Goal: Find contact information: Find contact information

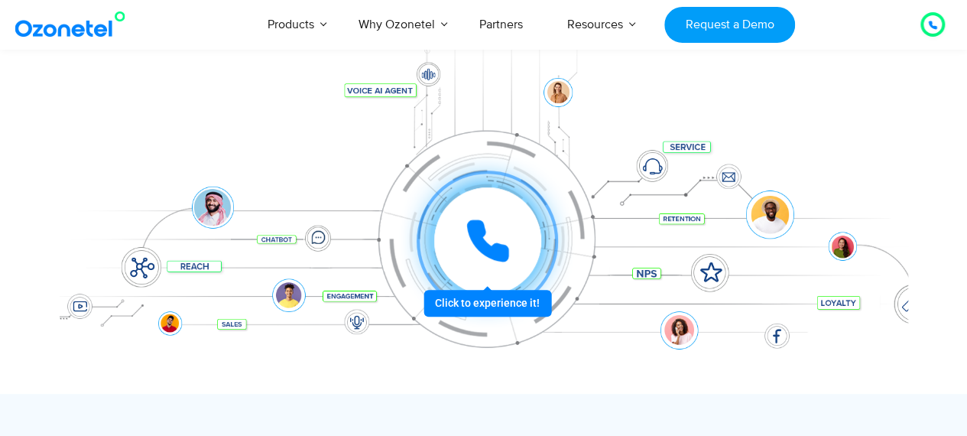
scroll to position [207, 0]
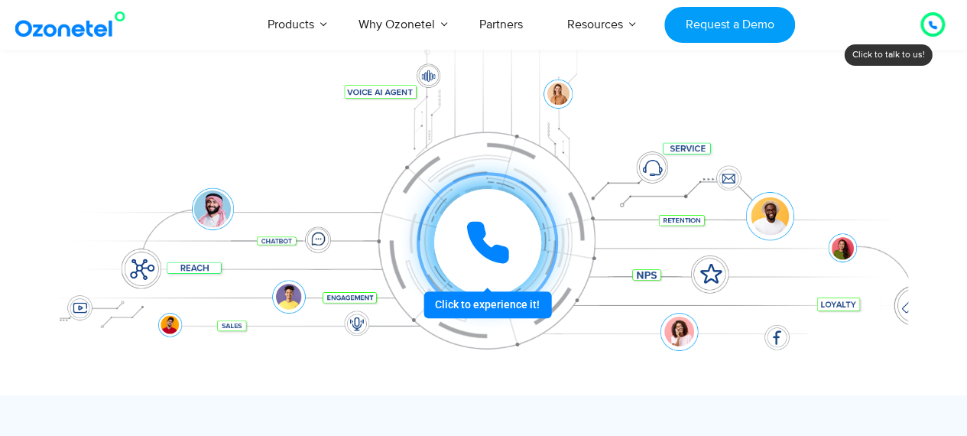
click at [932, 22] on icon at bounding box center [932, 25] width 9 height 9
click at [931, 27] on icon at bounding box center [933, 25] width 8 height 8
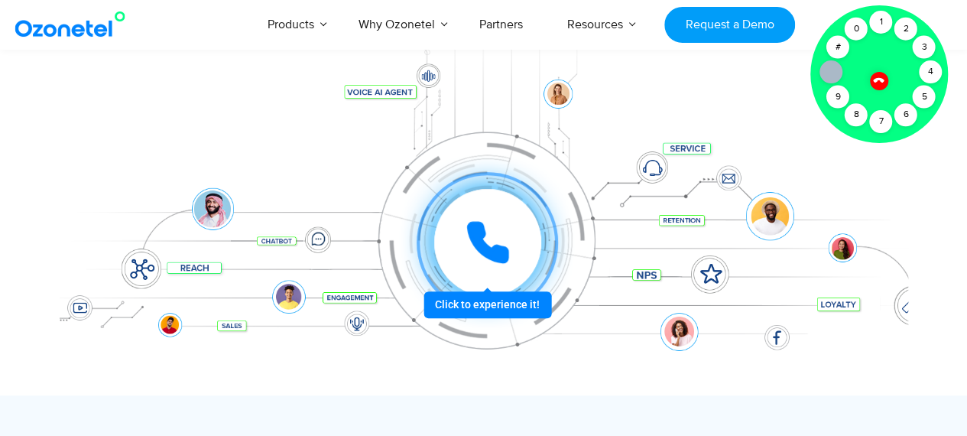
click at [879, 77] on icon at bounding box center [879, 79] width 13 height 13
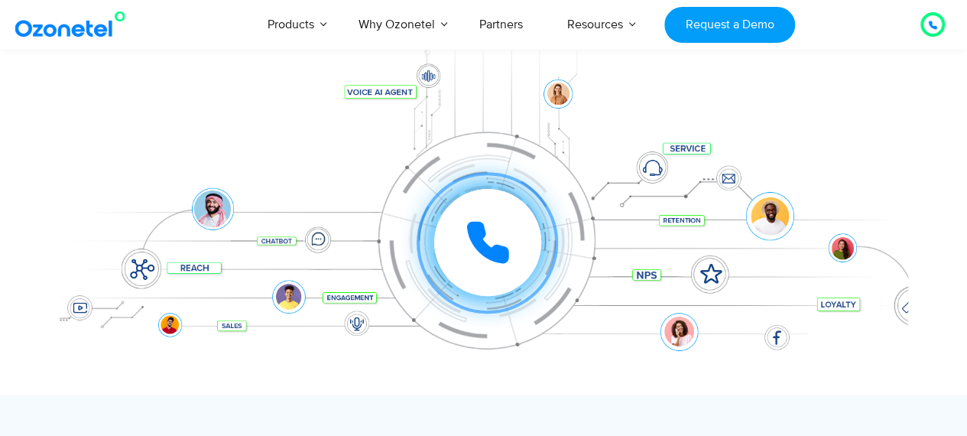
click at [932, 19] on div at bounding box center [932, 24] width 9 height 18
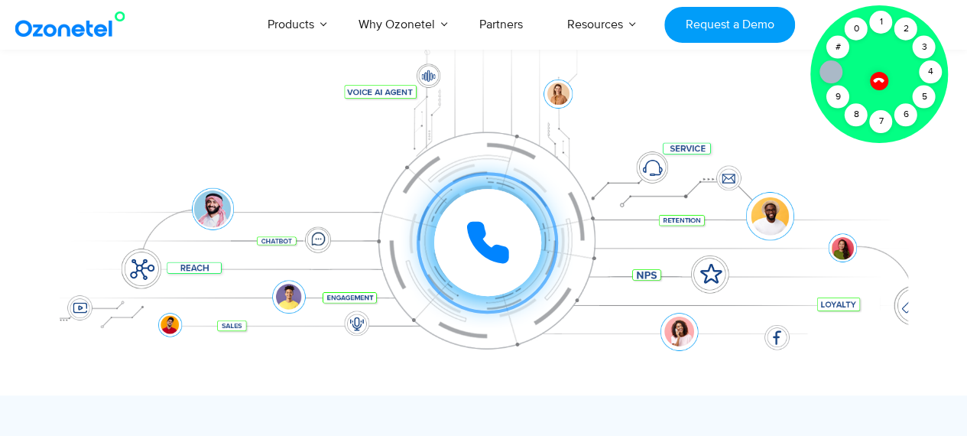
click at [881, 79] on icon at bounding box center [878, 80] width 11 height 11
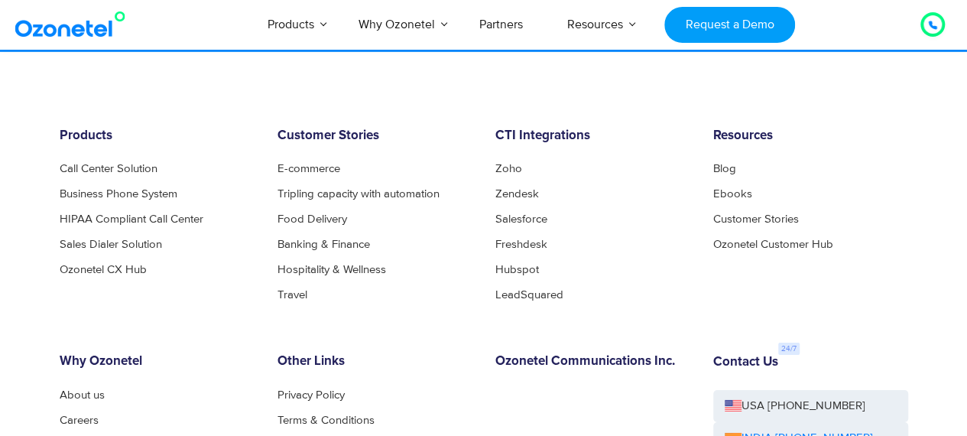
scroll to position [8344, 0]
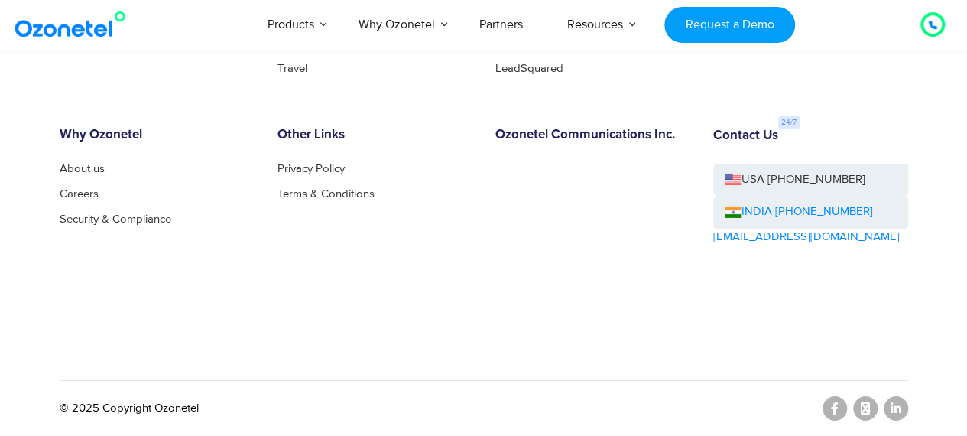
click at [836, 208] on link "INDIA [PHONE_NUMBER]" at bounding box center [799, 212] width 148 height 18
